Goal: Task Accomplishment & Management: Manage account settings

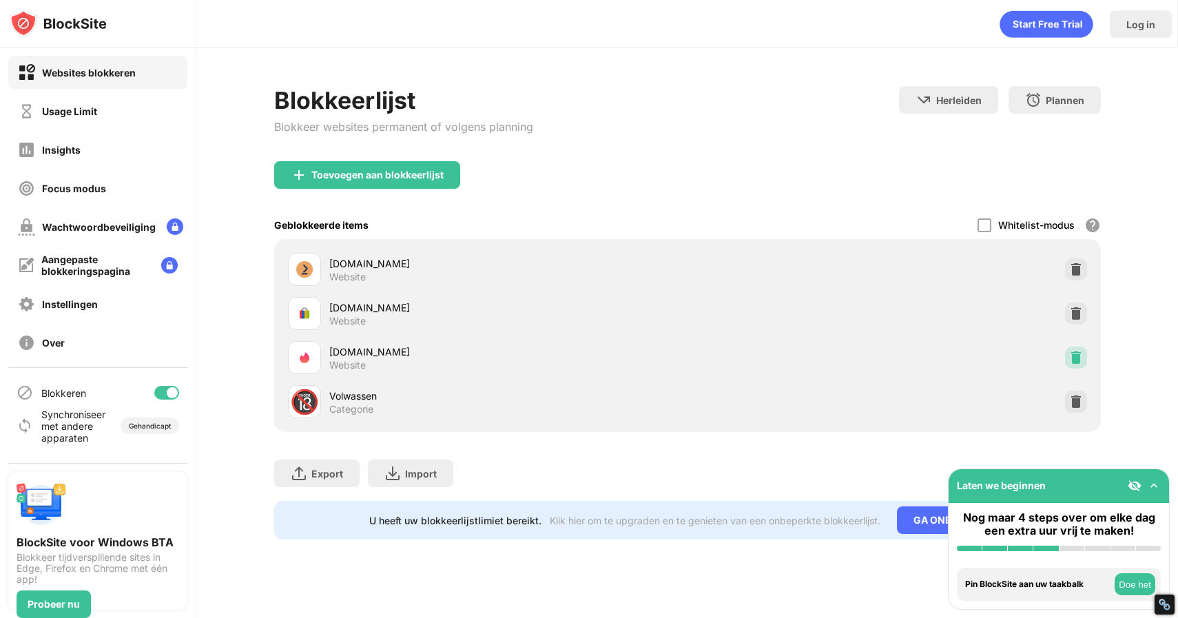
click at [1084, 355] on div at bounding box center [1076, 357] width 22 height 22
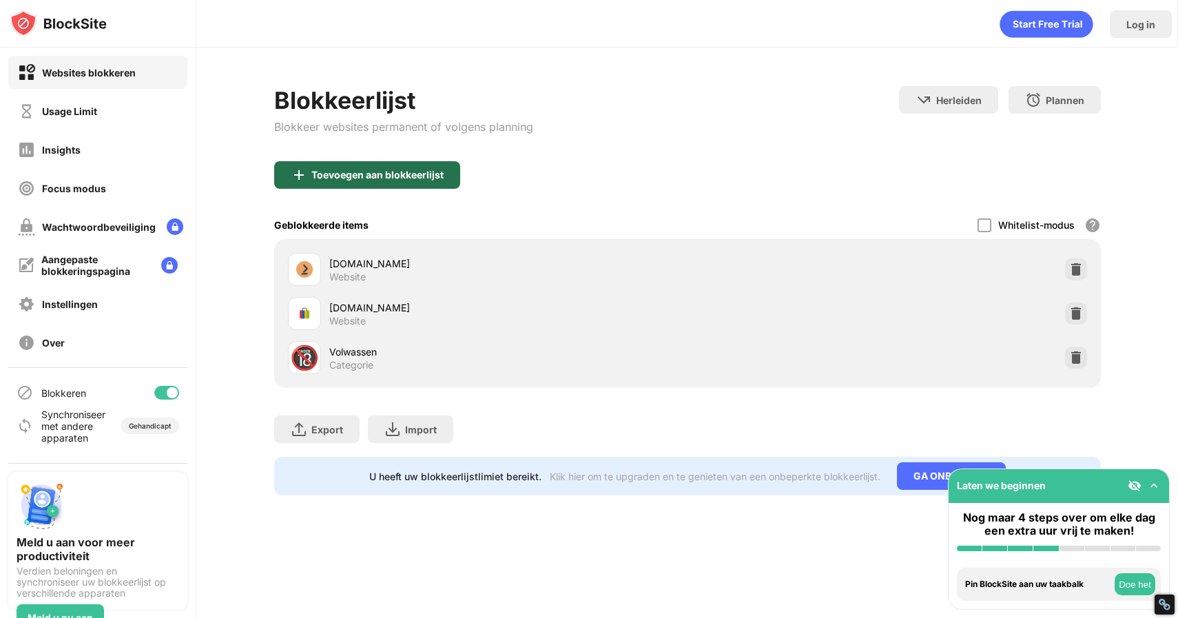
click at [373, 172] on div "Toevoegen aan blokkeerlijst" at bounding box center [377, 174] width 132 height 11
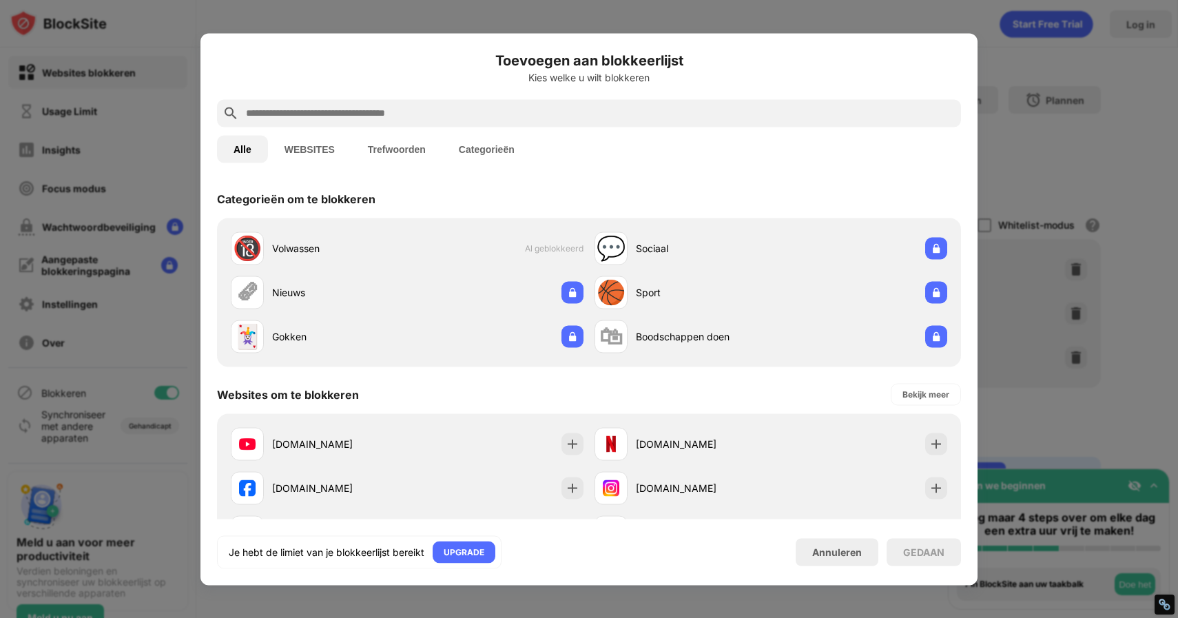
click at [371, 108] on input "text" at bounding box center [599, 113] width 711 height 17
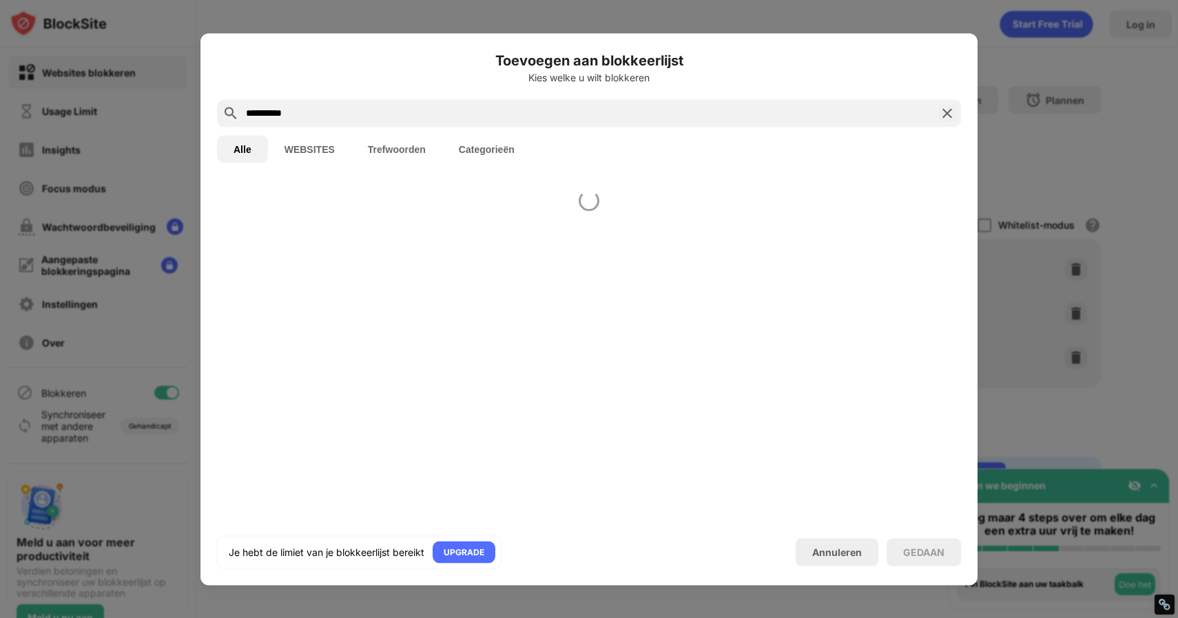
type input "**********"
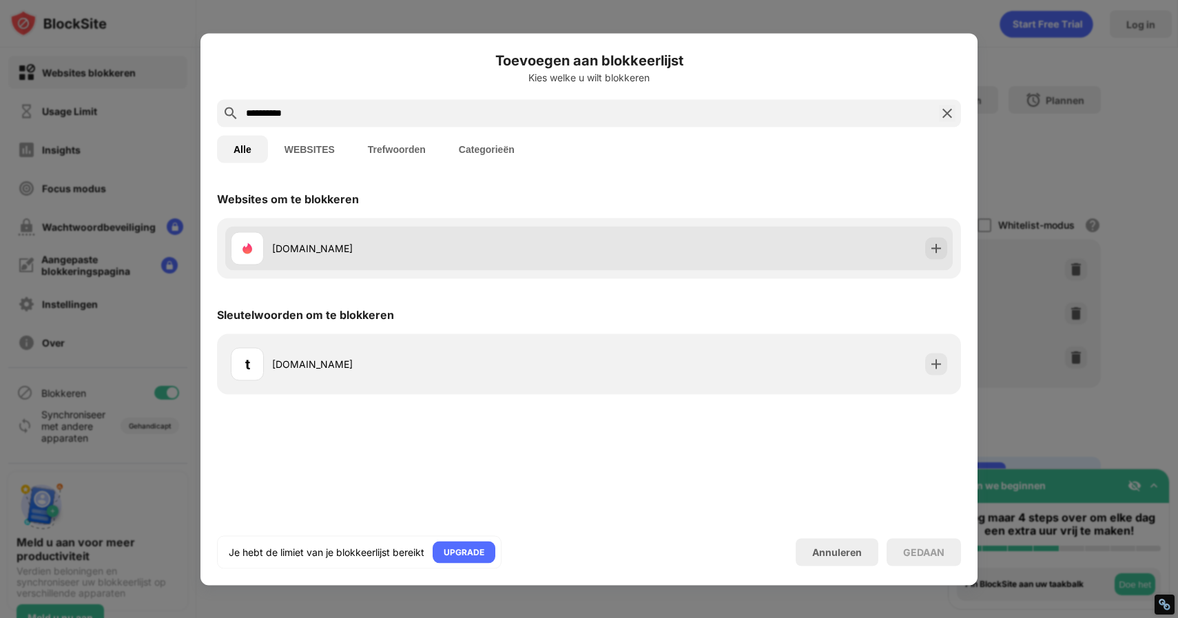
click at [864, 259] on div "tinder.com" at bounding box center [588, 248] width 727 height 44
click at [929, 250] on img at bounding box center [936, 248] width 14 height 14
